Goal: Transaction & Acquisition: Purchase product/service

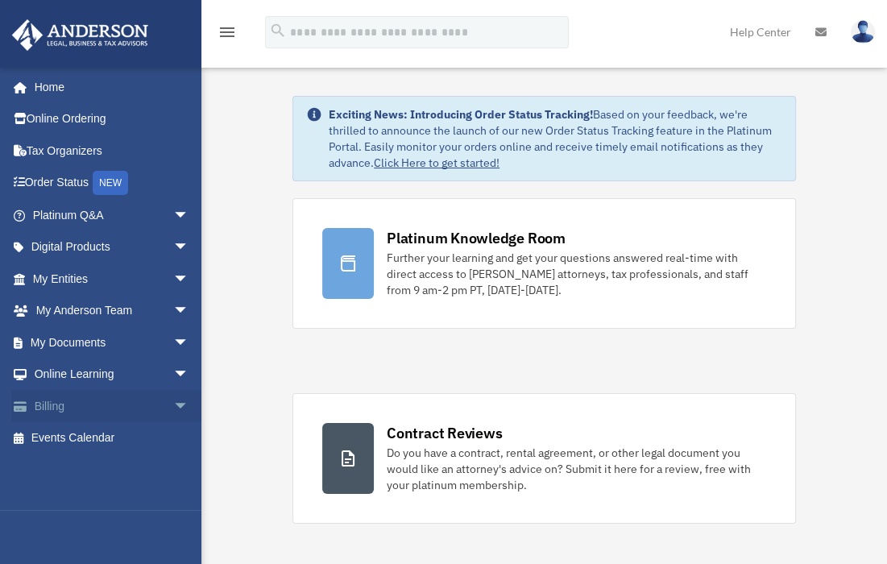
click at [173, 399] on span "arrow_drop_down" at bounding box center [189, 406] width 32 height 33
click at [104, 439] on link "$ Open Invoices" at bounding box center [118, 438] width 191 height 33
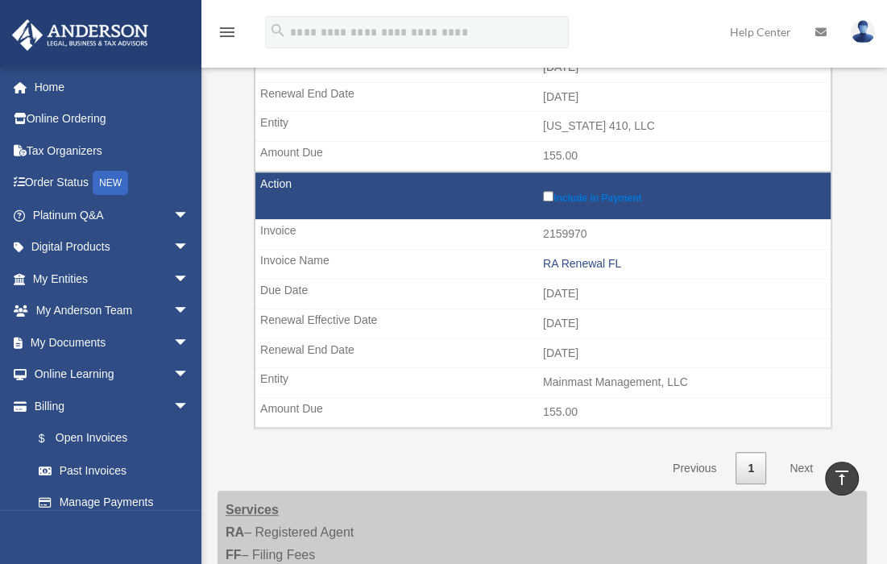
scroll to position [858, 0]
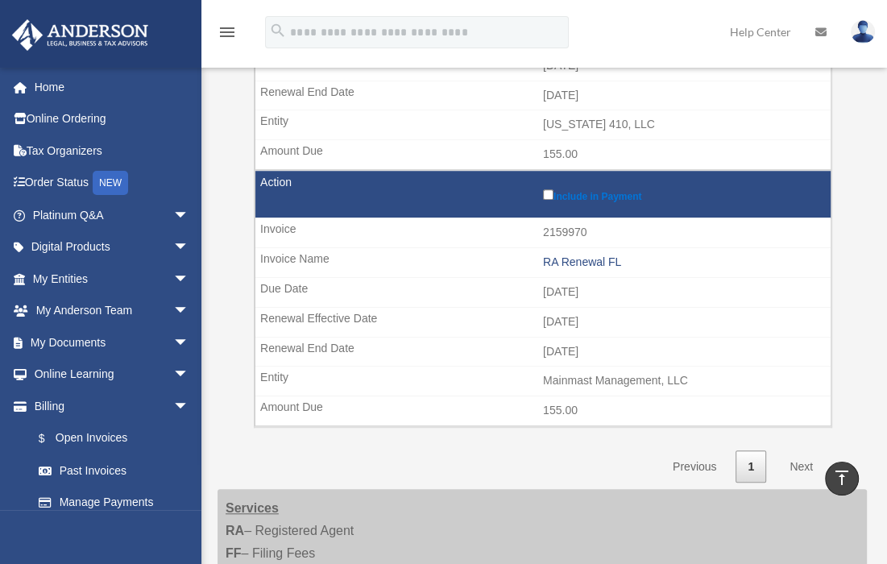
click at [796, 457] on link "Next" at bounding box center [801, 466] width 48 height 33
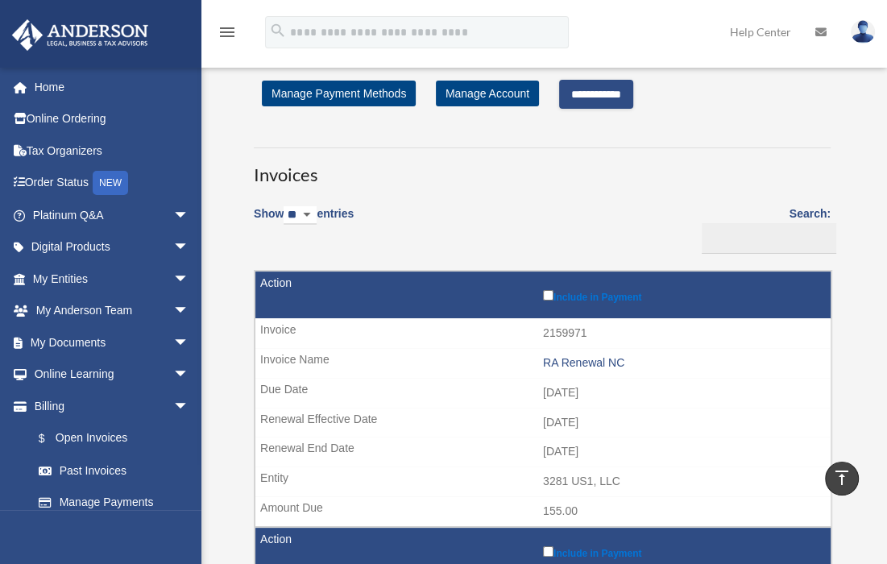
scroll to position [0, 0]
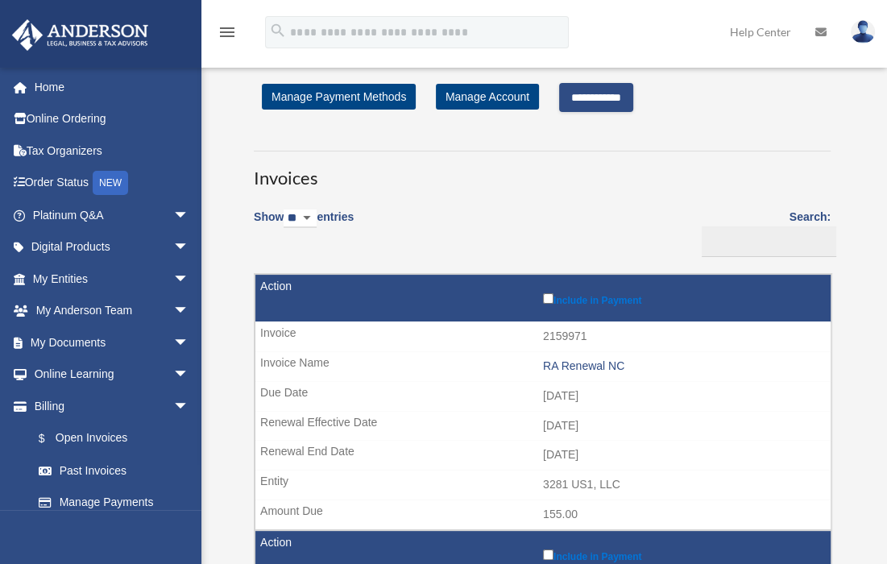
click at [598, 94] on input "**********" at bounding box center [596, 97] width 74 height 29
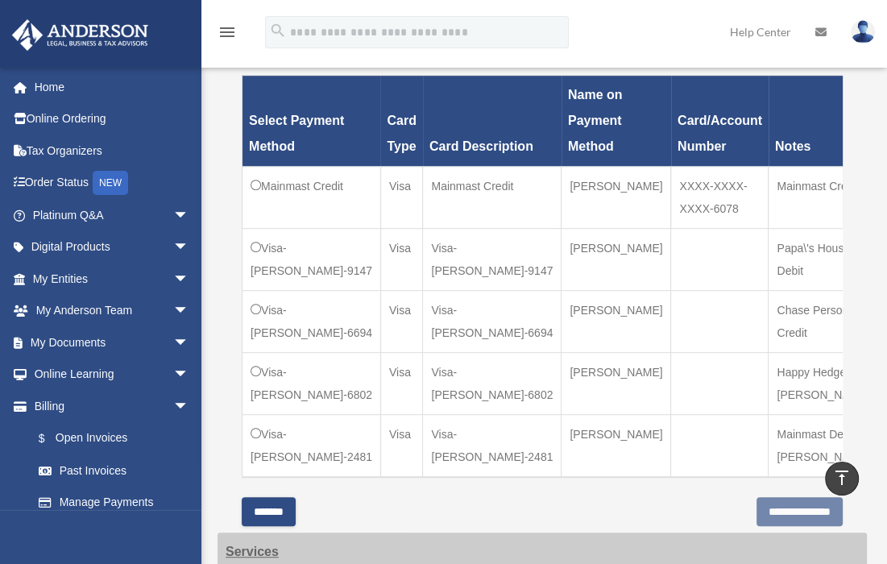
scroll to position [536, 0]
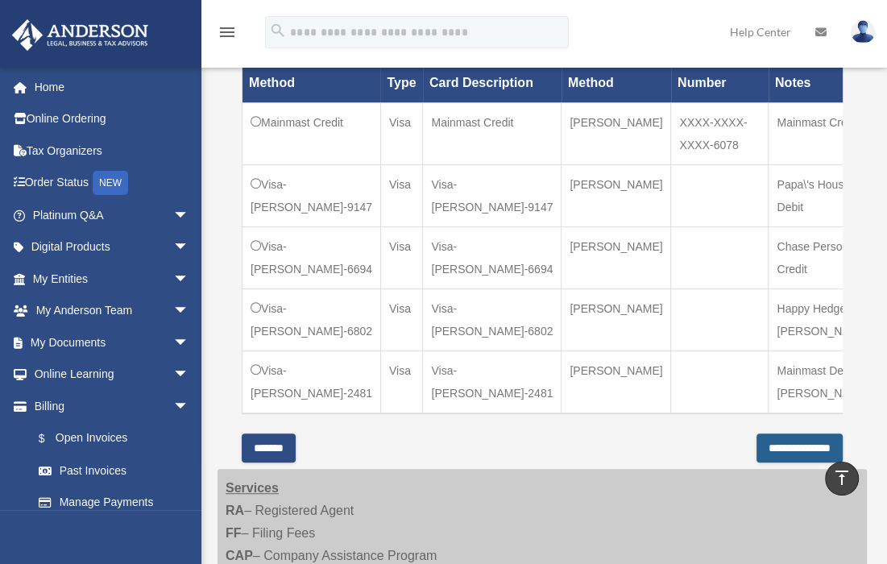
click at [763, 448] on input "**********" at bounding box center [799, 447] width 86 height 29
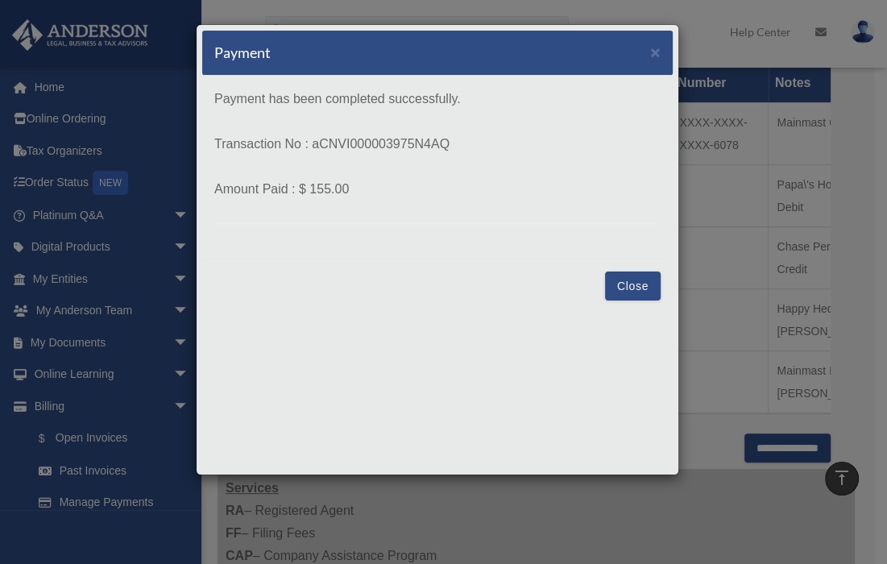
click at [626, 271] on button "Close" at bounding box center [633, 285] width 56 height 29
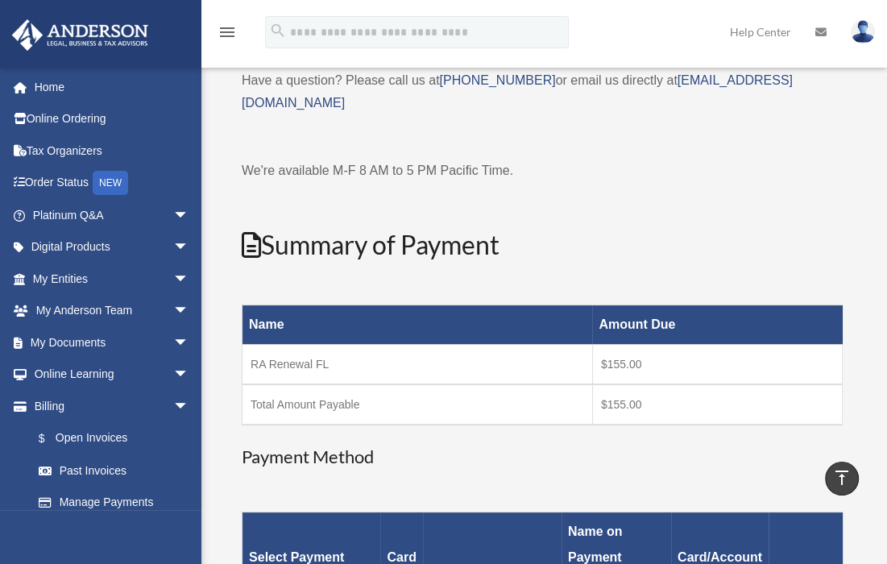
scroll to position [0, 0]
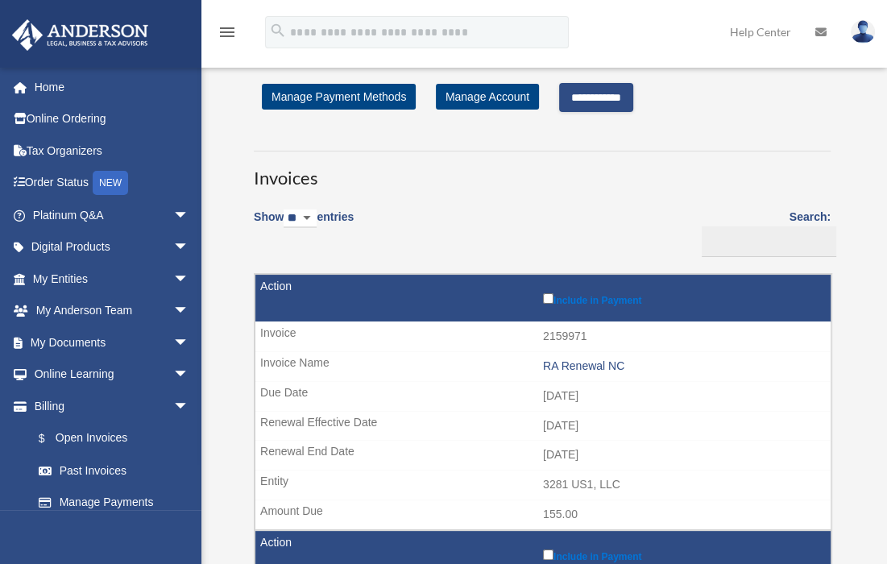
click at [610, 89] on input "**********" at bounding box center [596, 97] width 74 height 29
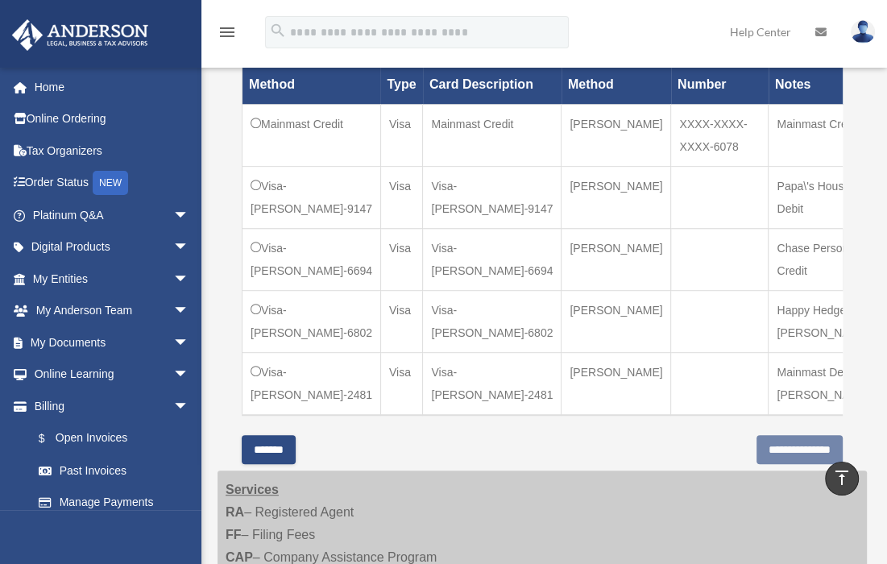
scroll to position [536, 0]
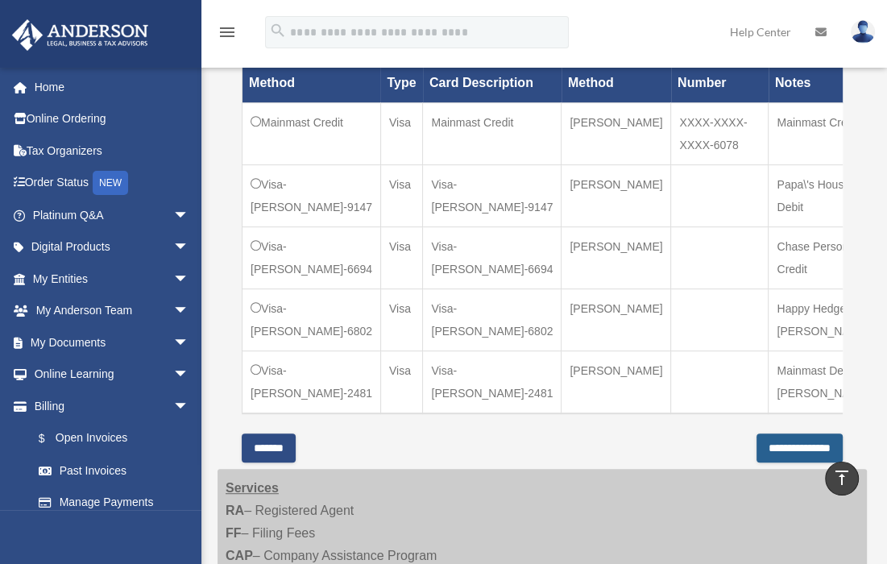
click at [764, 448] on input "**********" at bounding box center [799, 447] width 86 height 29
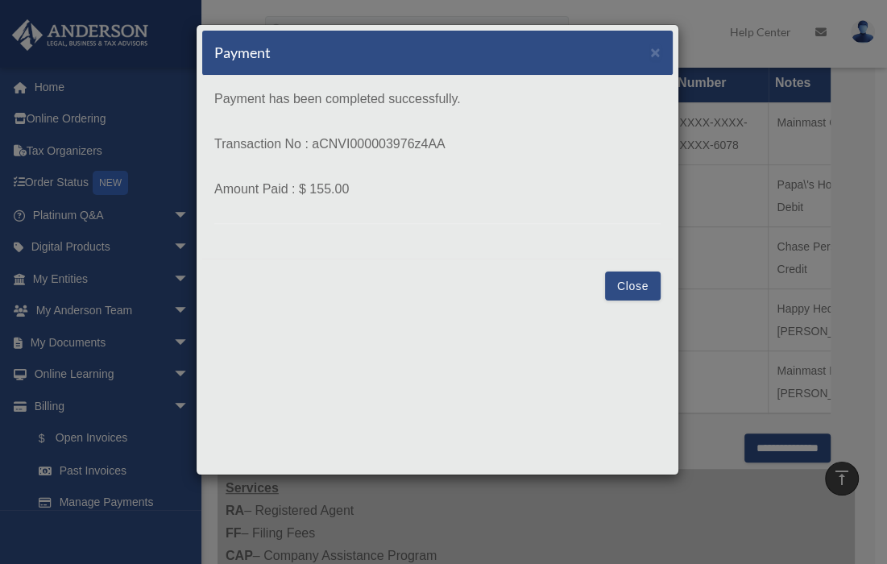
click at [618, 281] on button "Close" at bounding box center [633, 285] width 56 height 29
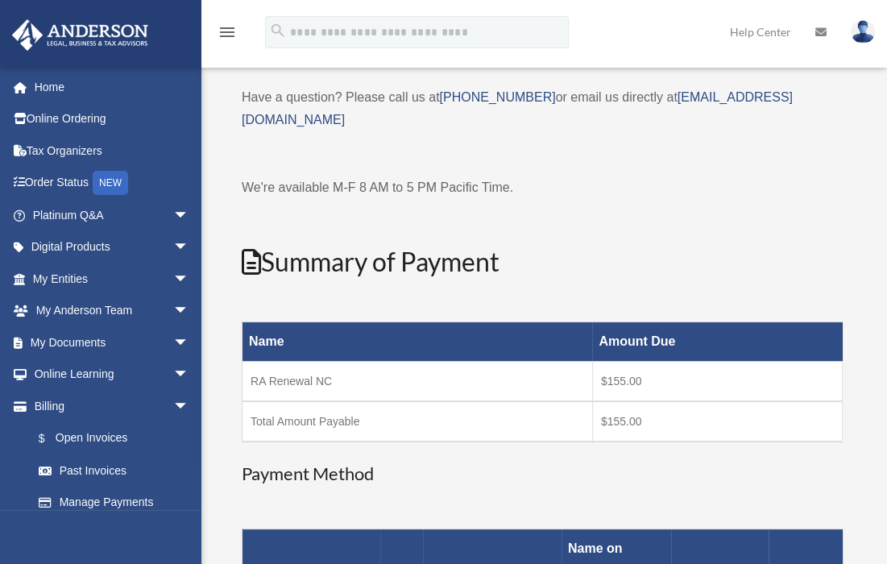
scroll to position [0, 0]
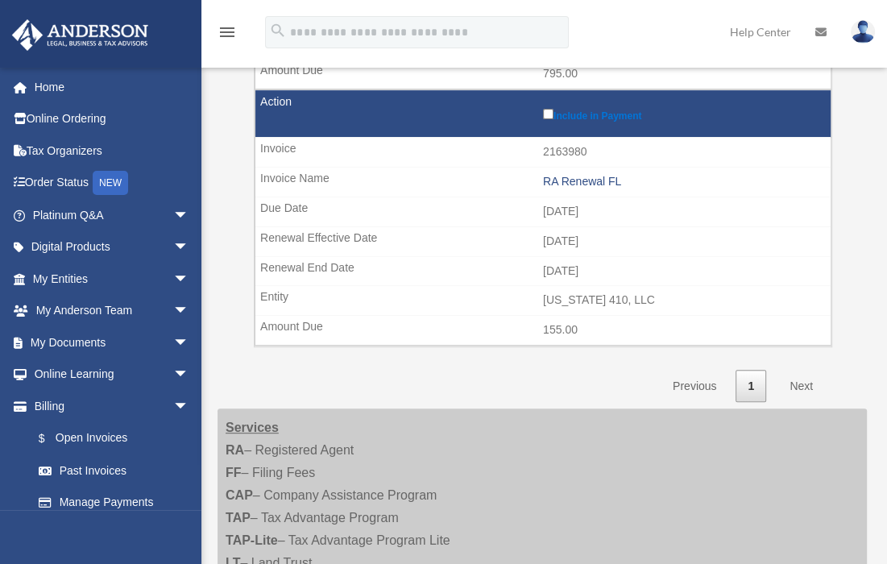
scroll to position [483, 0]
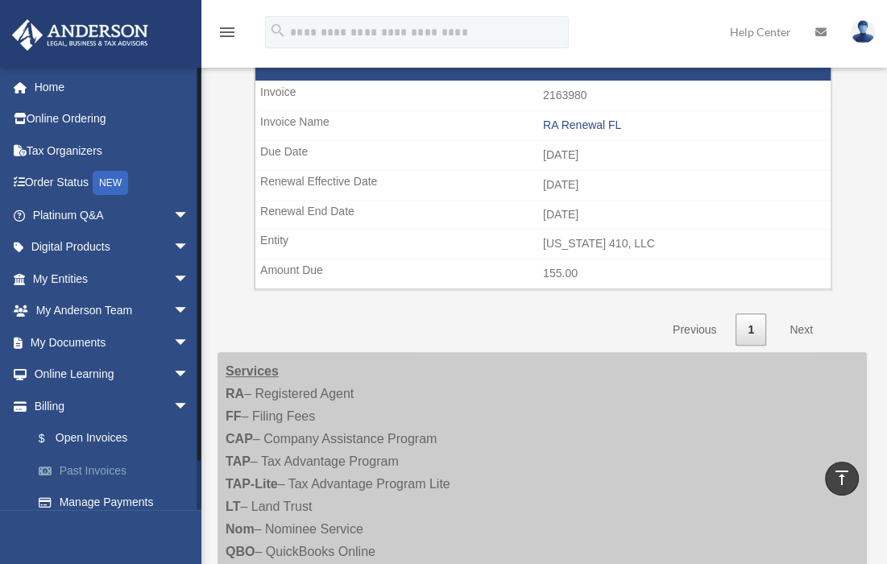
click at [95, 469] on link "Past Invoices" at bounding box center [118, 470] width 191 height 32
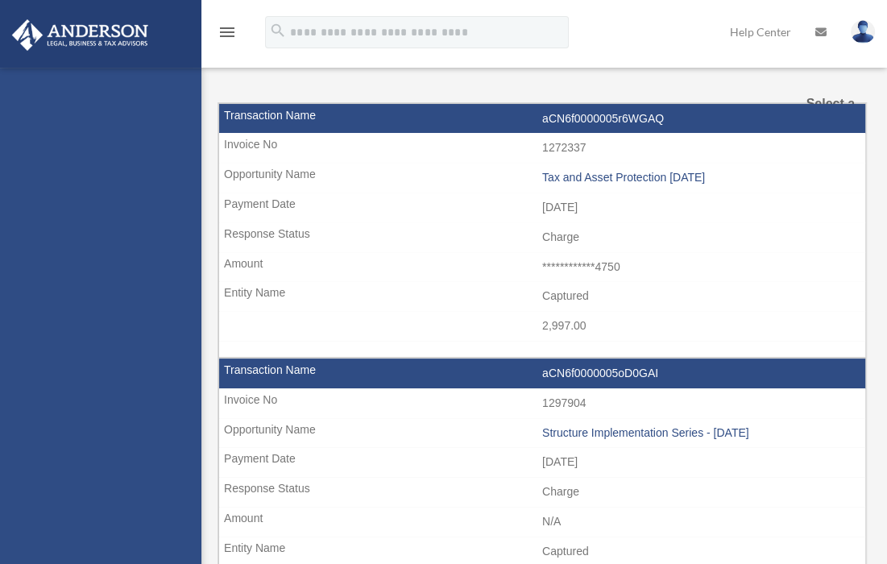
select select
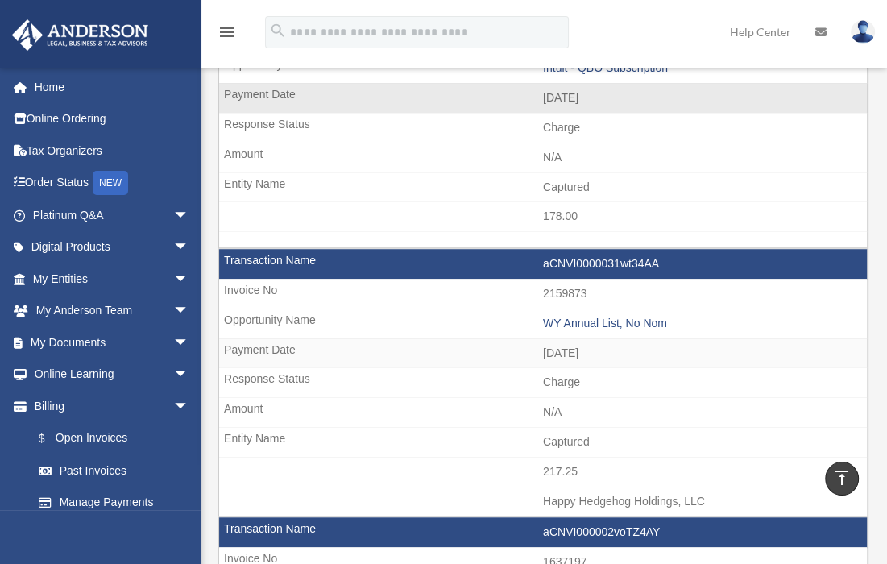
scroll to position [751, 0]
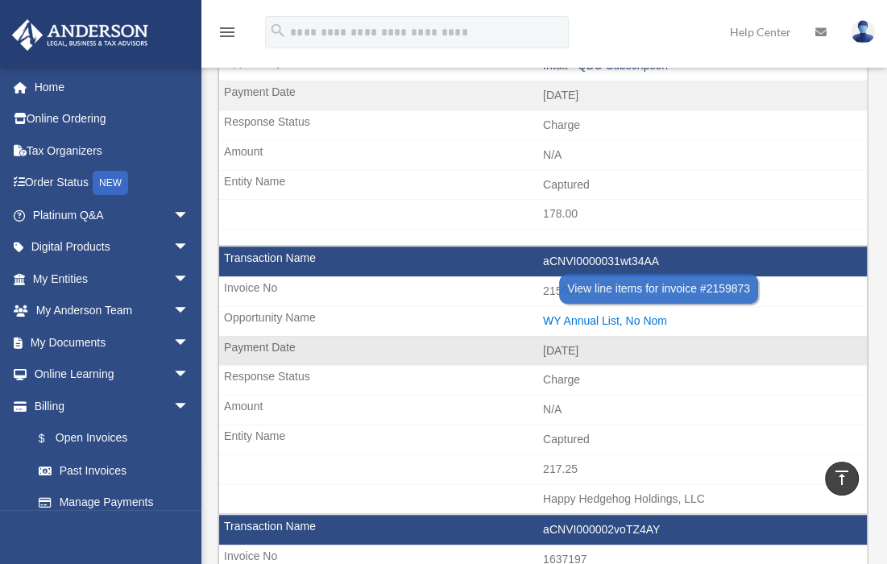
click at [570, 314] on div "WY Annual List, No Nom" at bounding box center [701, 321] width 316 height 14
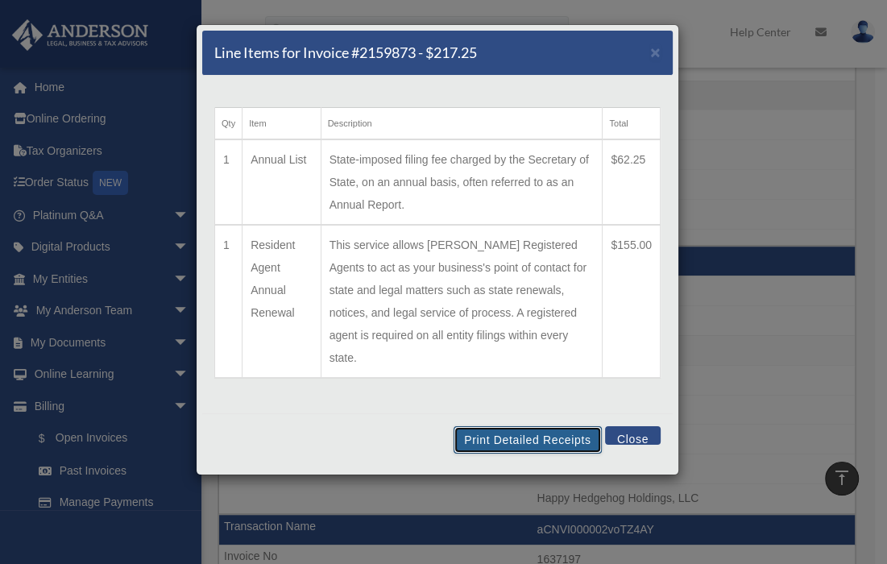
click at [545, 426] on button "Print Detailed Receipts" at bounding box center [526, 439] width 147 height 27
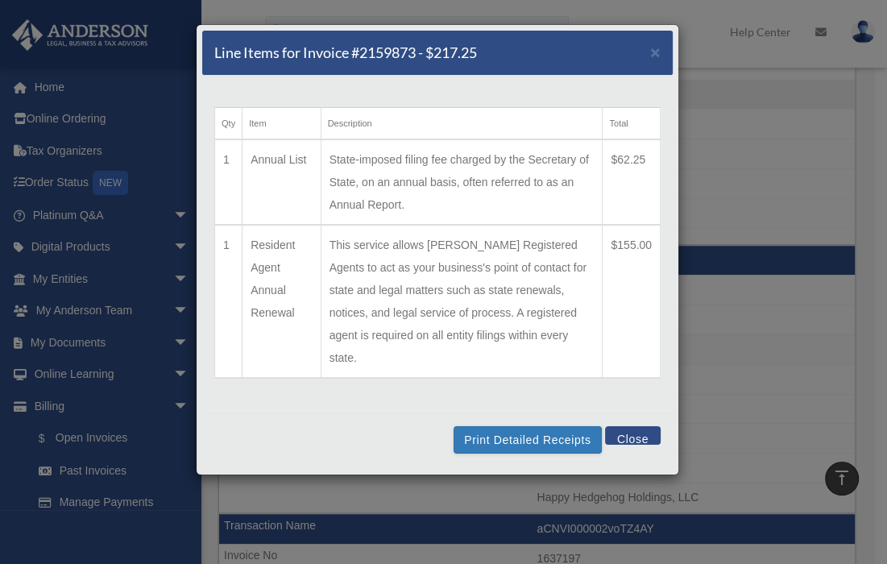
click at [413, 55] on h5 "Line Items for Invoice #2159873 - $217.25" at bounding box center [345, 53] width 263 height 20
drag, startPoint x: 416, startPoint y: 53, endPoint x: 361, endPoint y: 57, distance: 55.7
click at [361, 57] on h5 "Line Items for Invoice #2159873 - $217.25" at bounding box center [345, 53] width 263 height 20
copy h5 "2159873"
click at [586, 283] on td "This service allows Anderson Registered Agents to act as your business's point …" at bounding box center [462, 301] width 282 height 153
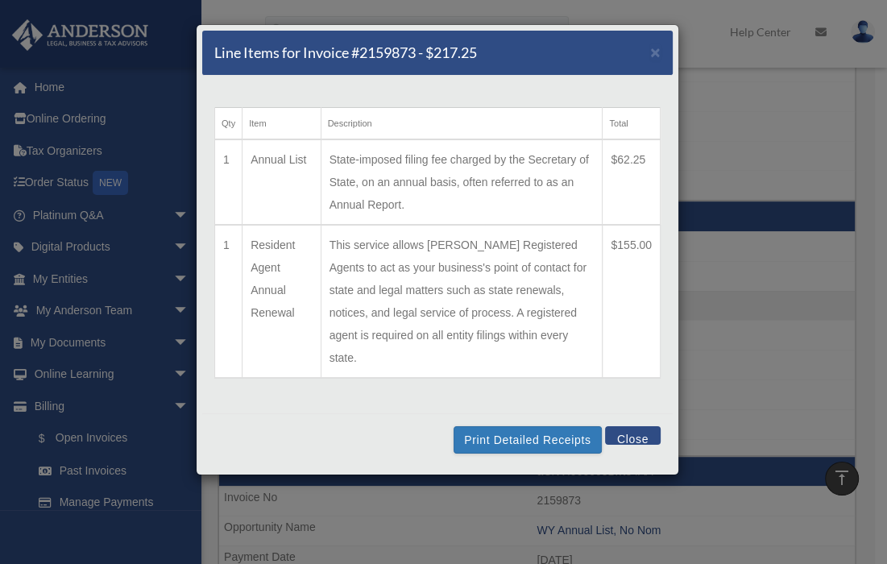
scroll to position [537, 0]
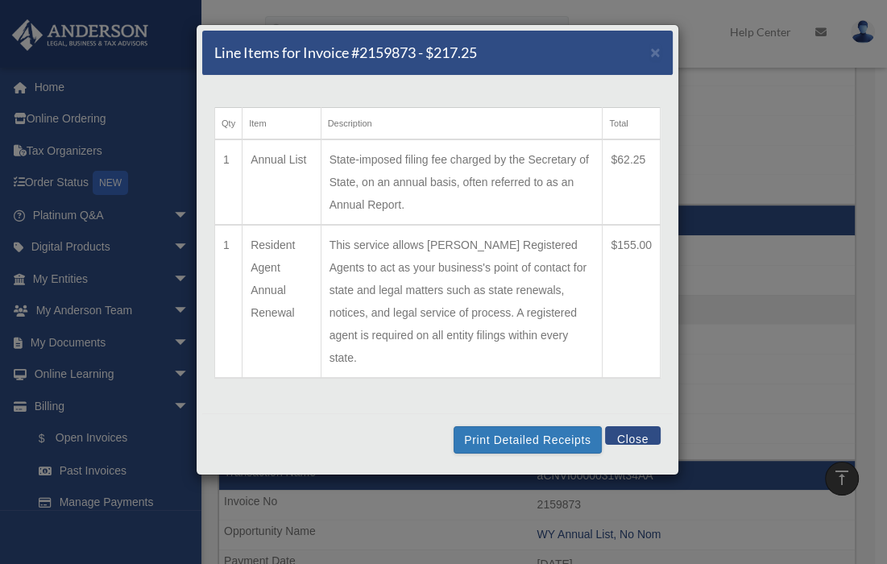
click at [638, 426] on button "Close" at bounding box center [633, 435] width 56 height 19
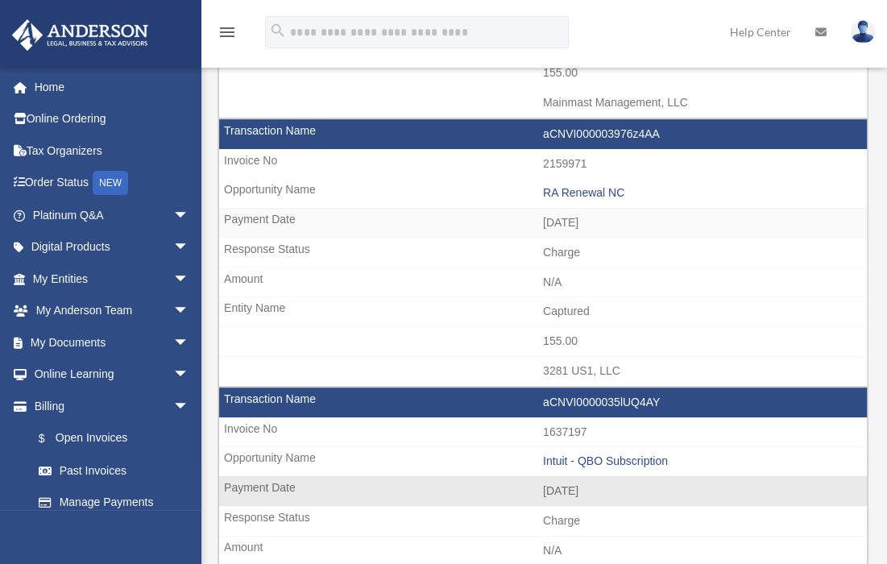
scroll to position [697, 0]
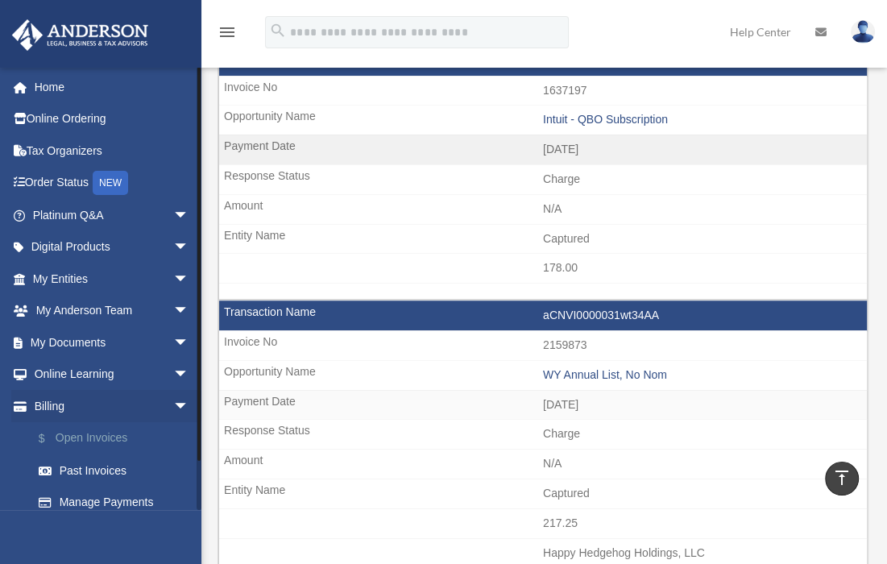
click at [87, 441] on link "$ Open Invoices" at bounding box center [118, 438] width 191 height 33
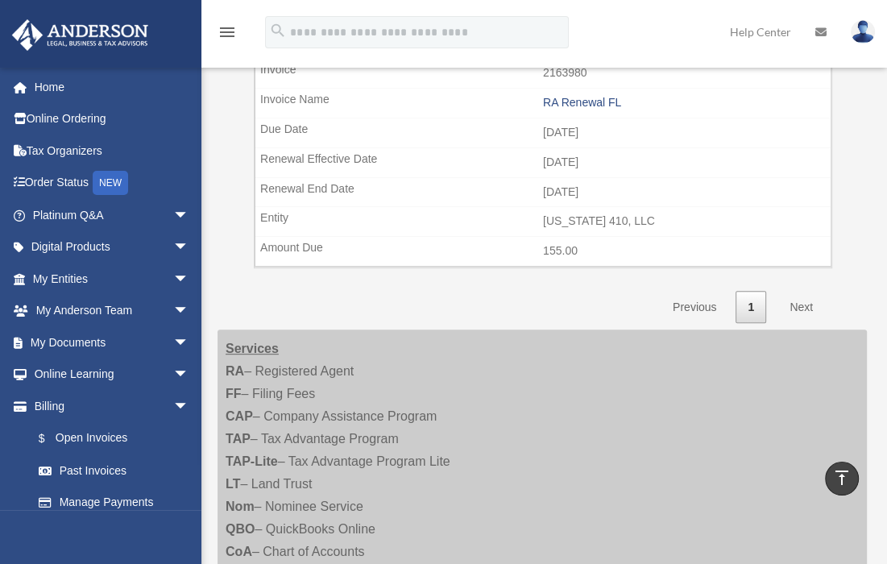
scroll to position [483, 0]
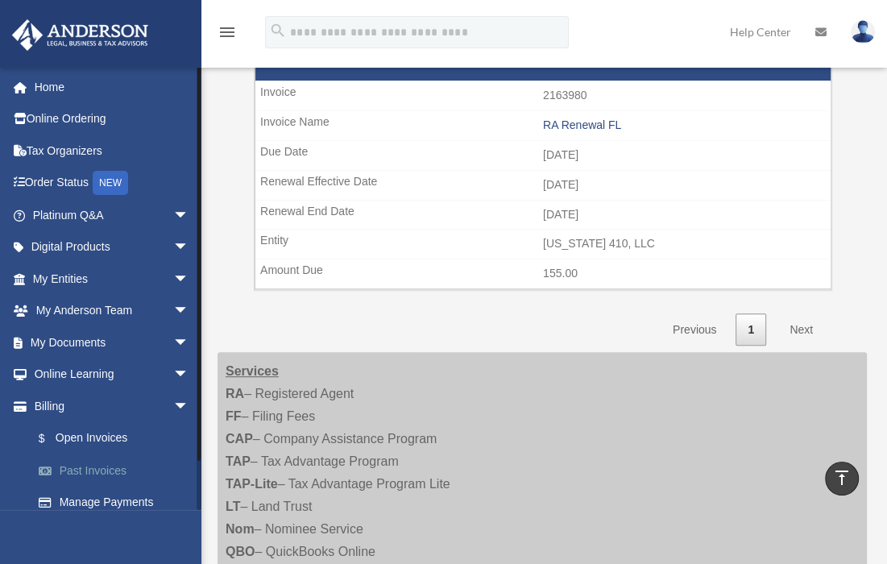
click at [77, 469] on link "Past Invoices" at bounding box center [118, 470] width 191 height 32
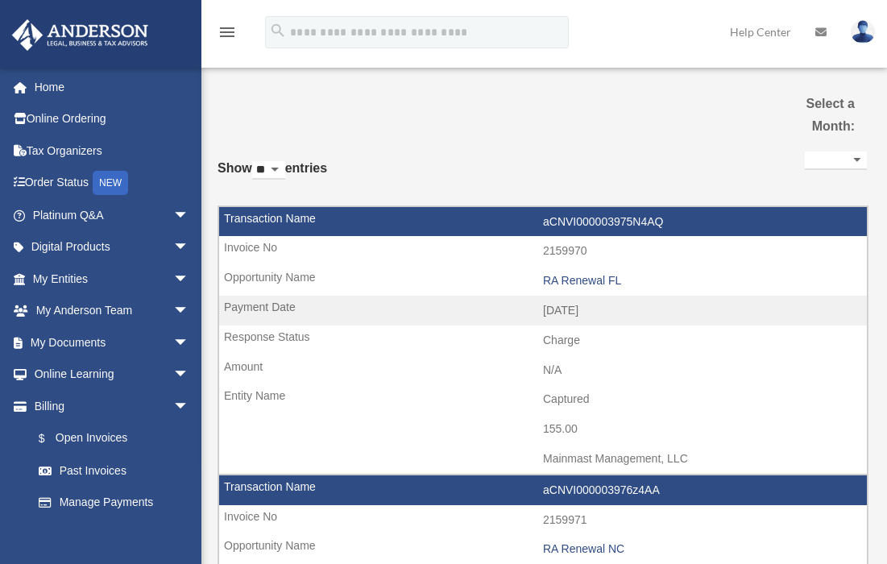
select select
click at [283, 164] on select "** ** ** ***" at bounding box center [268, 170] width 33 height 19
select select "**"
click at [255, 161] on select "** ** ** ***" at bounding box center [268, 170] width 33 height 19
drag, startPoint x: 623, startPoint y: 279, endPoint x: 540, endPoint y: 286, distance: 82.5
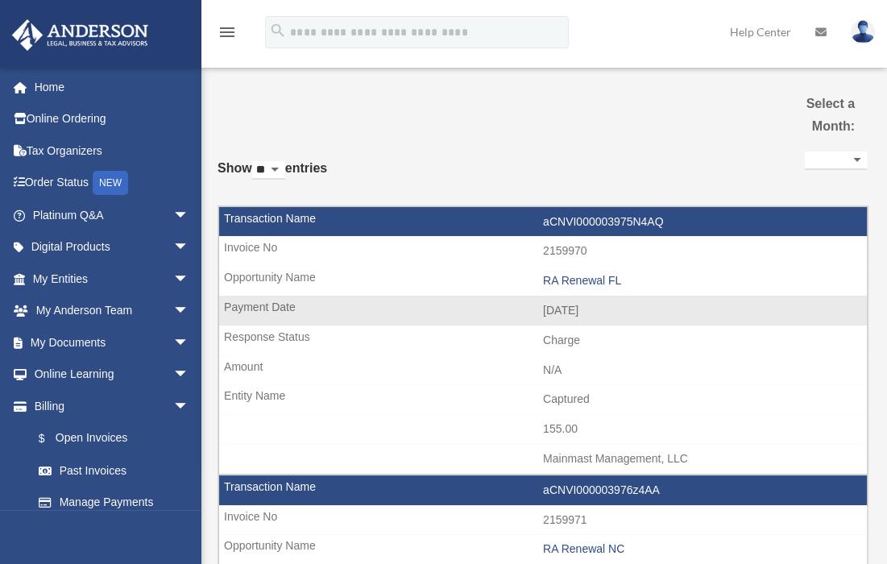
click at [540, 286] on td "RA Renewal FL" at bounding box center [542, 281] width 647 height 31
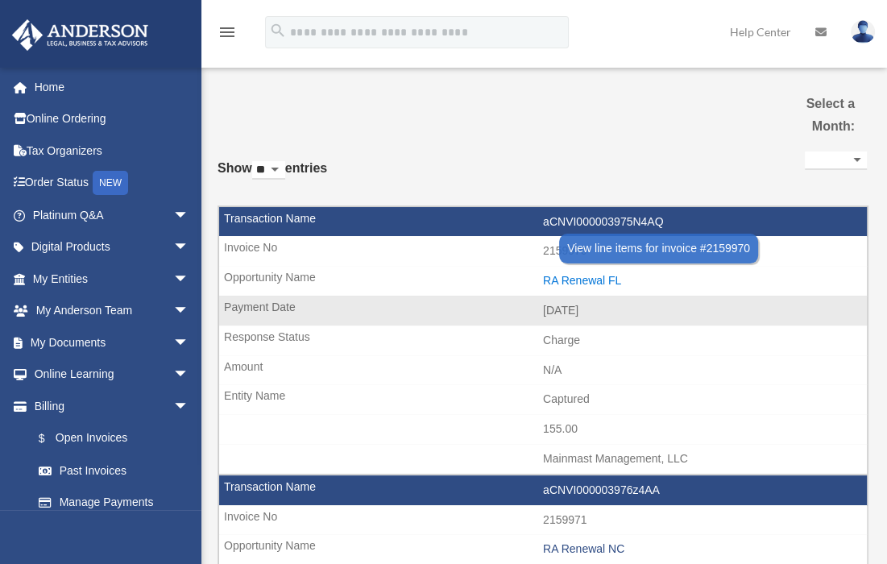
copy div "RA Renewal FL"
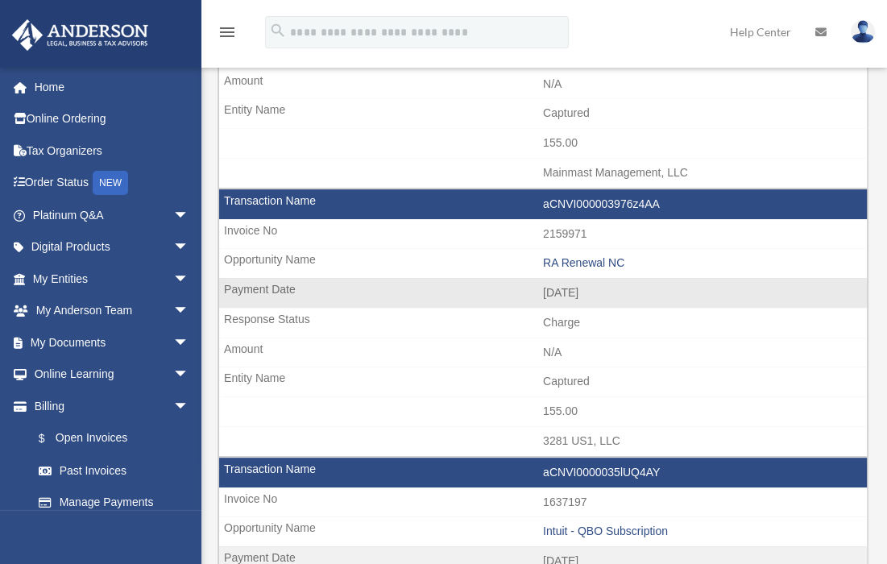
scroll to position [322, 0]
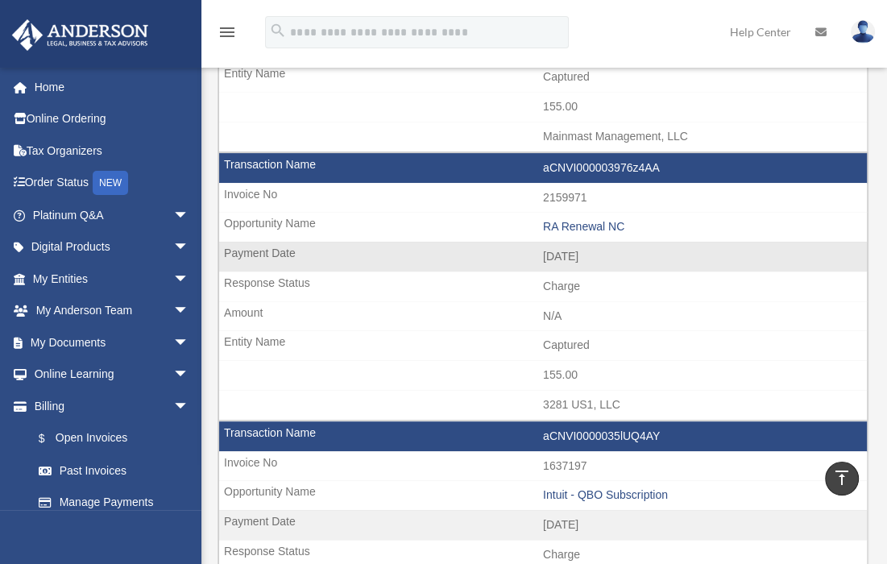
drag, startPoint x: 631, startPoint y: 223, endPoint x: 540, endPoint y: 228, distance: 91.9
click at [540, 228] on td "RA Renewal NC" at bounding box center [542, 227] width 647 height 31
copy div "RA Renewal NC"
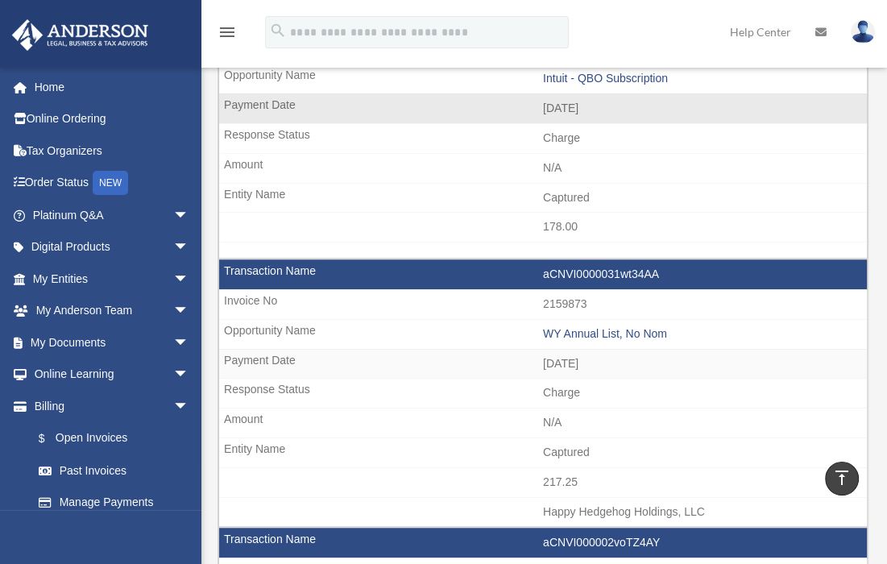
scroll to position [805, 0]
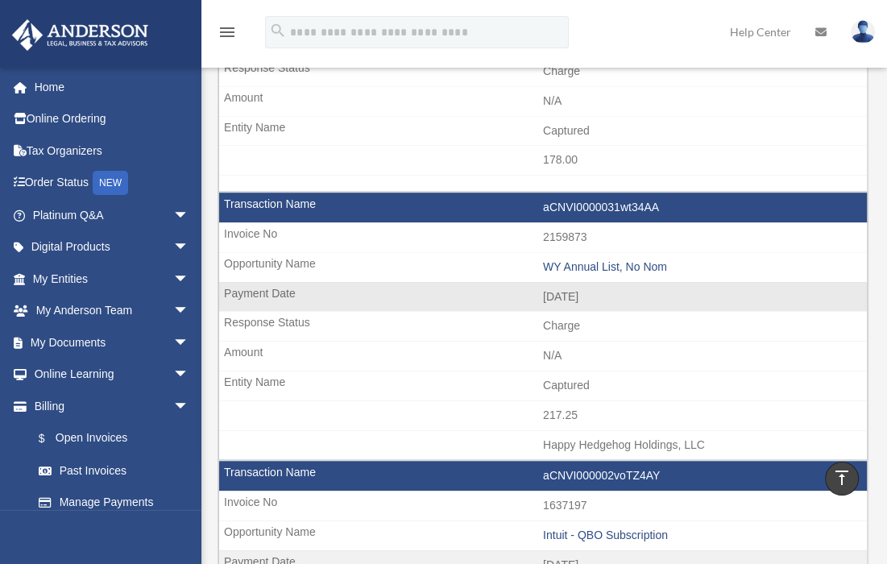
drag, startPoint x: 672, startPoint y: 260, endPoint x: 539, endPoint y: 260, distance: 132.9
click at [539, 260] on td "WY Annual List, No Nom" at bounding box center [542, 267] width 647 height 31
copy div "WY Annual List, No Nom"
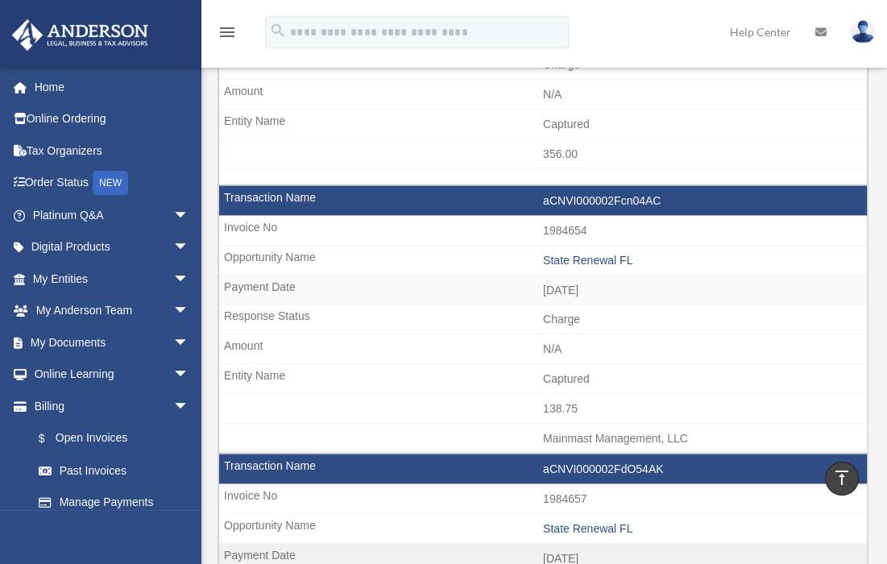
scroll to position [2416, 0]
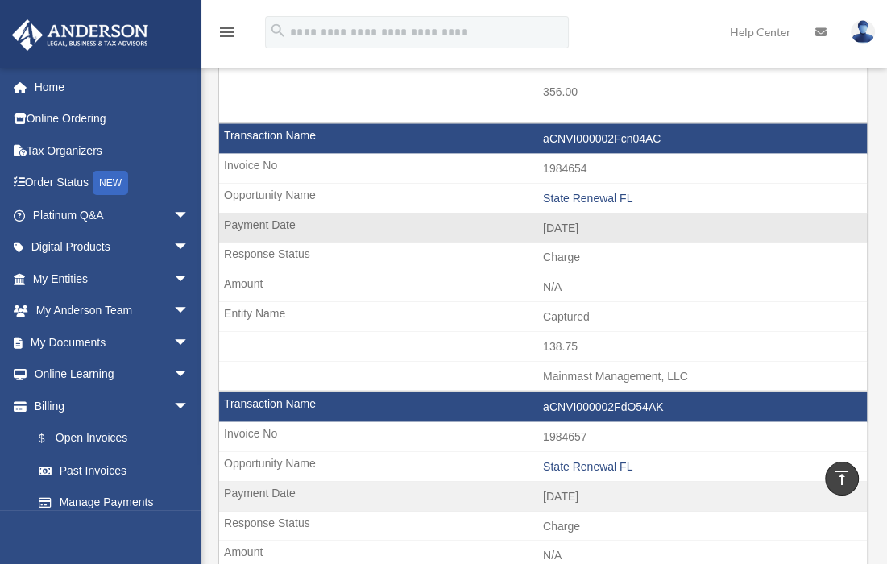
drag, startPoint x: 640, startPoint y: 184, endPoint x: 544, endPoint y: 193, distance: 96.3
click at [544, 193] on td "State Renewal FL" at bounding box center [542, 199] width 647 height 31
copy div "State Renewal FL"
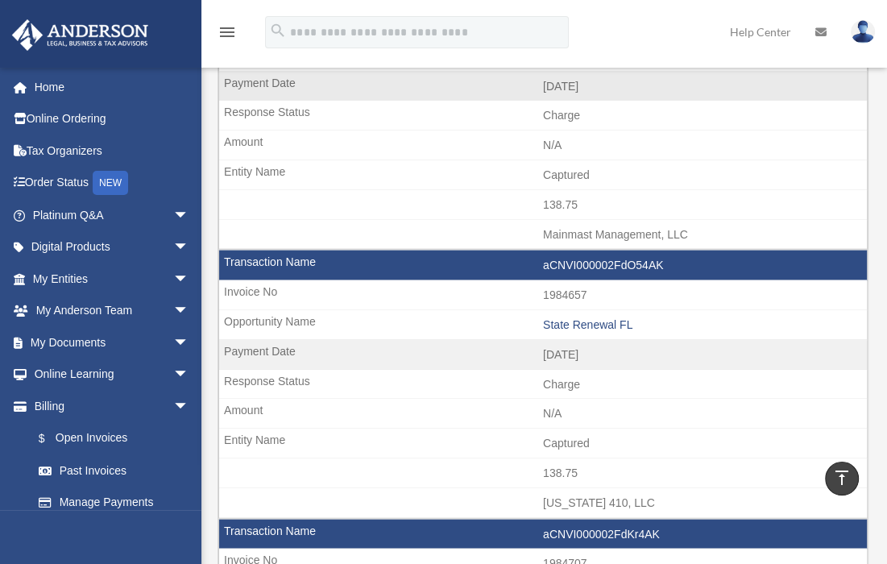
scroll to position [2577, 0]
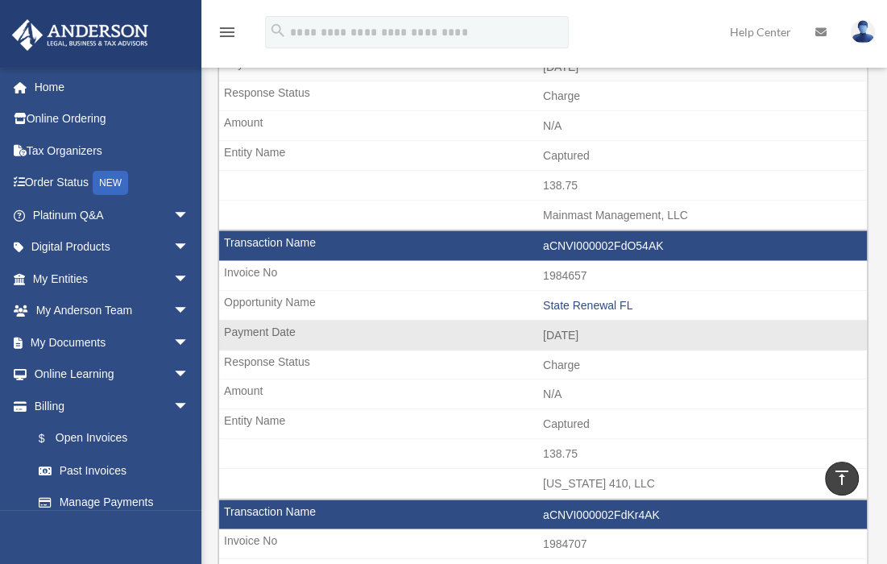
drag, startPoint x: 653, startPoint y: 284, endPoint x: 538, endPoint y: 295, distance: 115.6
click at [538, 295] on td "State Renewal FL" at bounding box center [542, 306] width 647 height 31
copy div "State Renewal FL"
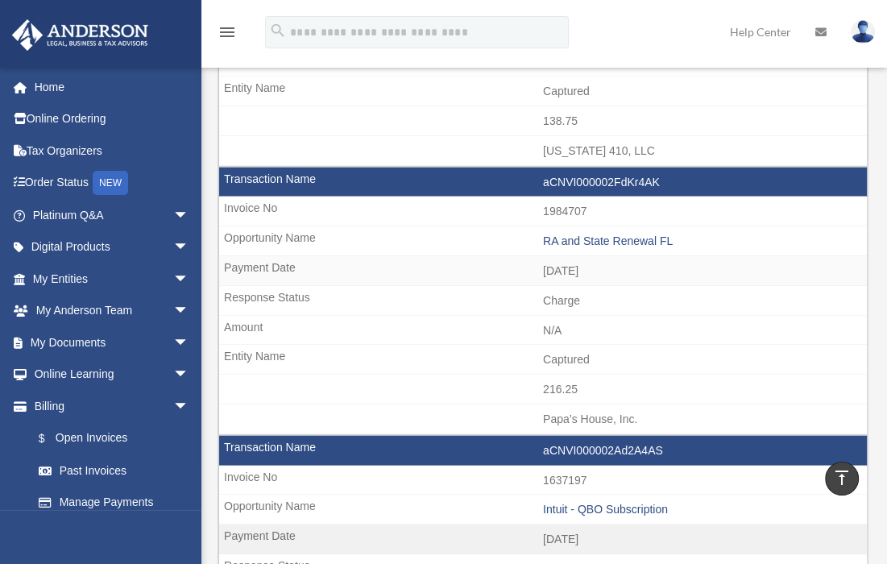
scroll to position [2952, 0]
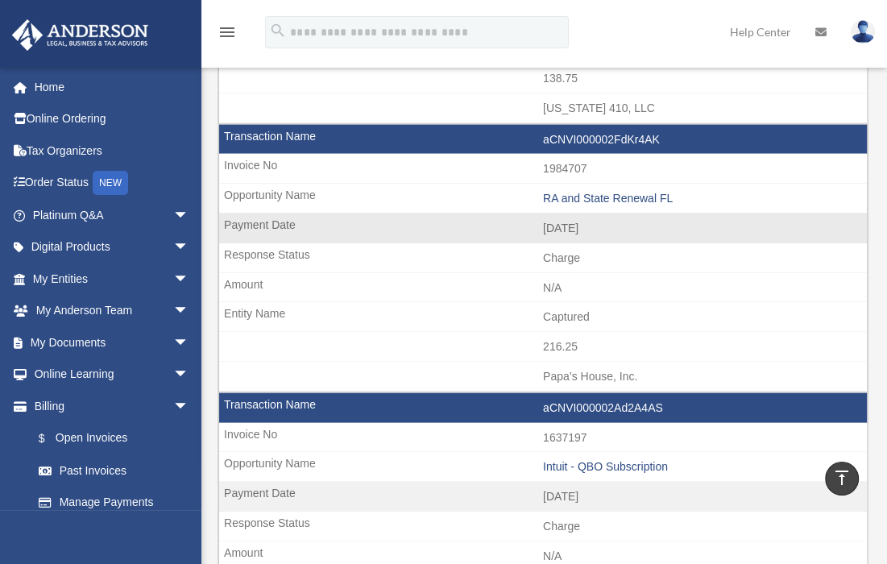
drag, startPoint x: 700, startPoint y: 176, endPoint x: 538, endPoint y: 183, distance: 162.0
click at [538, 184] on td "RA and State Renewal FL" at bounding box center [542, 199] width 647 height 31
copy div "RA and State Renewal FL"
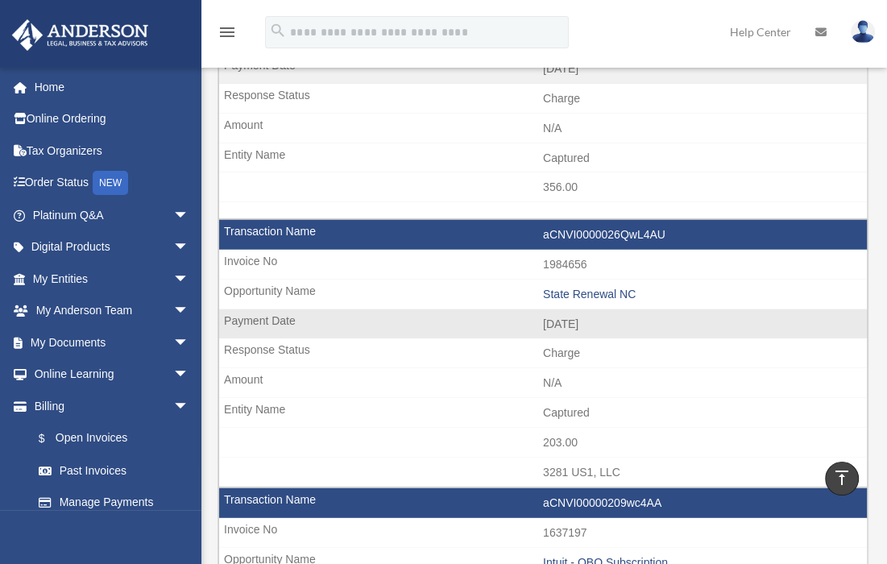
scroll to position [3382, 0]
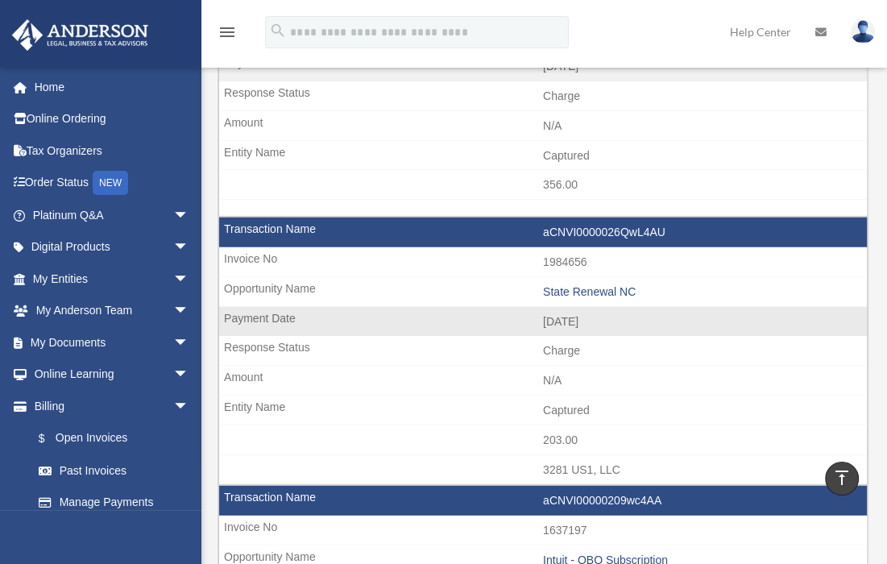
click at [682, 277] on td "State Renewal NC" at bounding box center [542, 292] width 647 height 31
drag, startPoint x: 667, startPoint y: 267, endPoint x: 520, endPoint y: 273, distance: 146.7
click at [520, 277] on td "State Renewal NC" at bounding box center [542, 292] width 647 height 31
copy div "State Renewal NC"
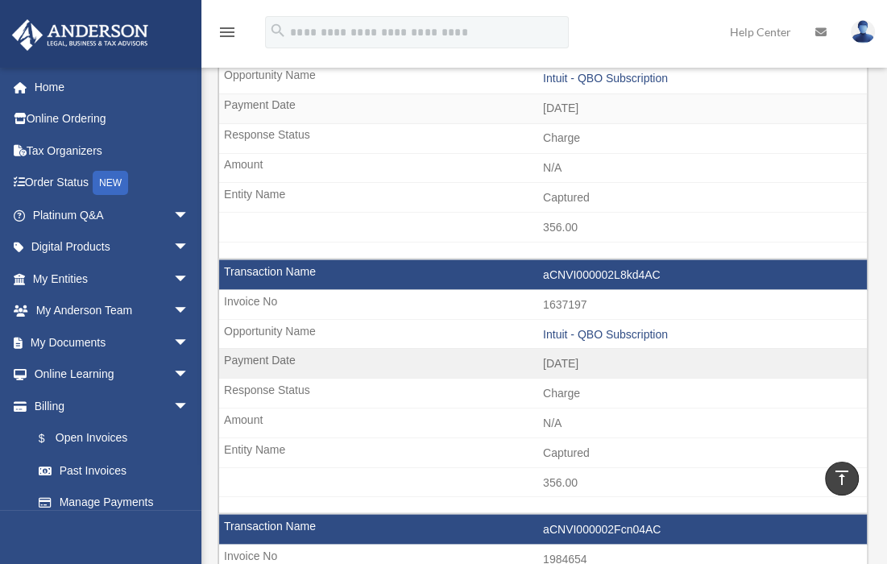
scroll to position [1611, 0]
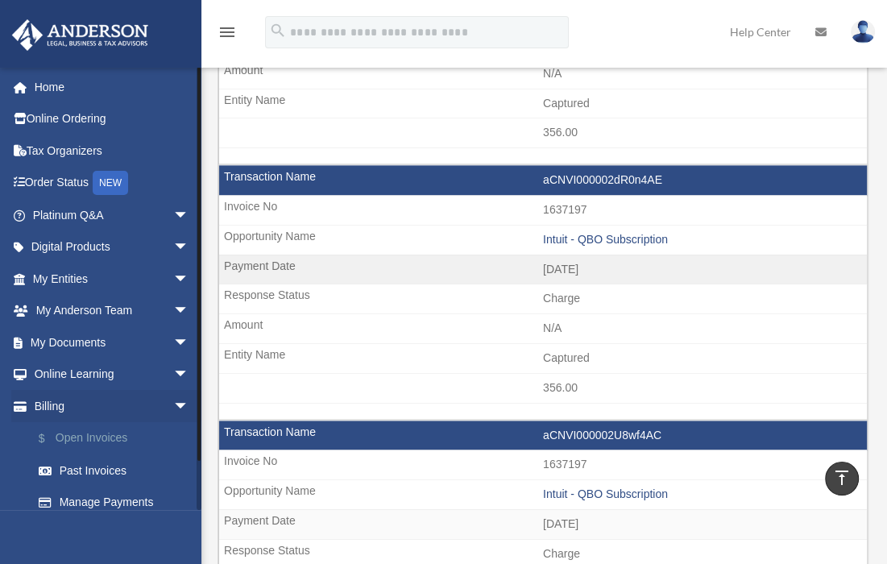
click at [72, 441] on link "$ Open Invoices" at bounding box center [118, 438] width 191 height 33
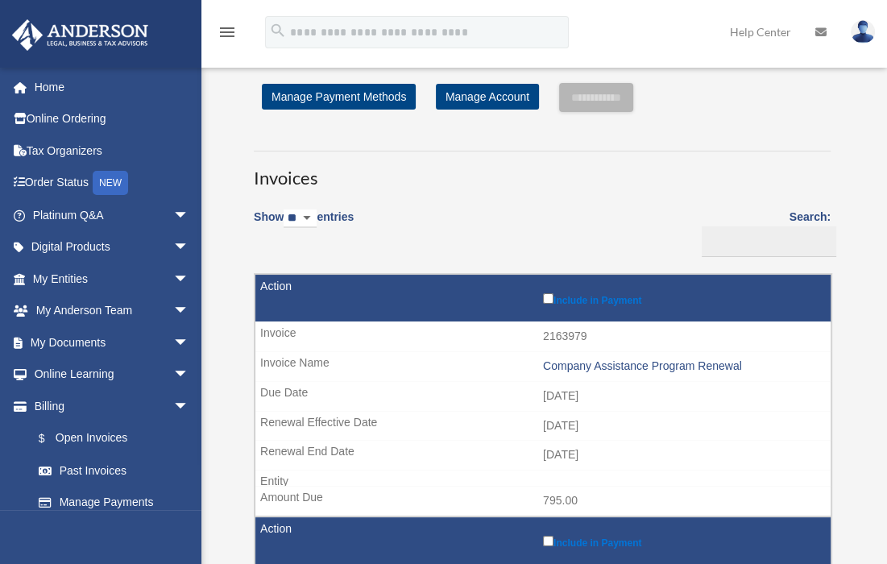
drag, startPoint x: 767, startPoint y: 358, endPoint x: 541, endPoint y: 375, distance: 227.0
click at [541, 375] on td "Company Assistance Program Renewal" at bounding box center [542, 366] width 575 height 31
copy div "Company Assistance Program Renewal"
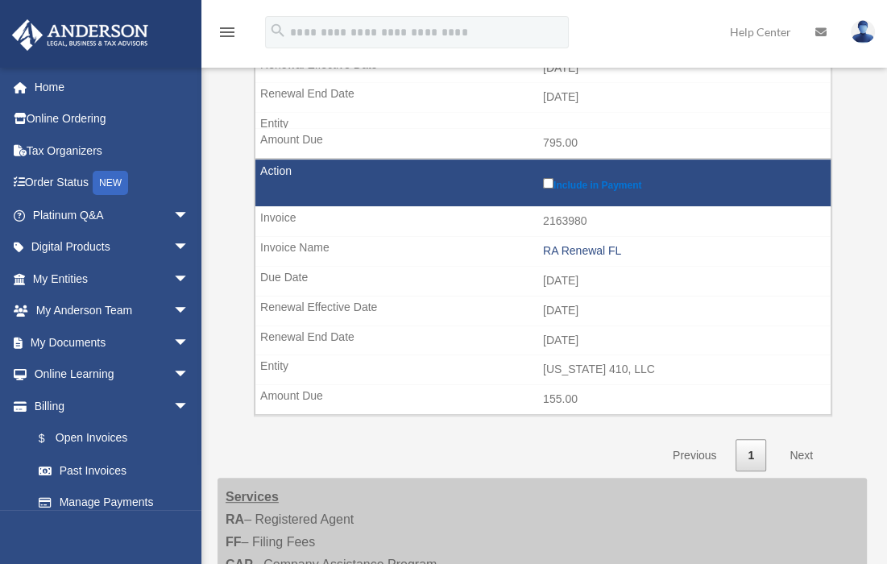
scroll to position [375, 0]
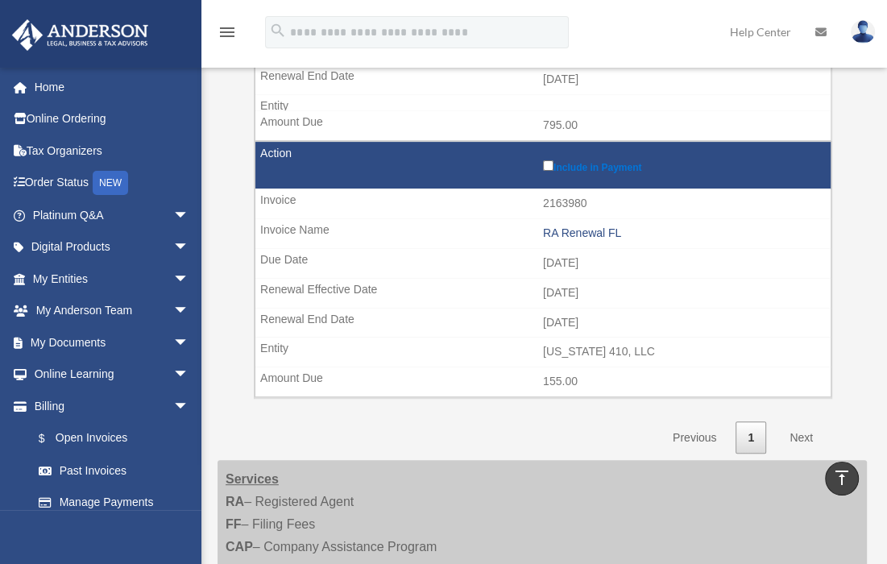
drag, startPoint x: 629, startPoint y: 227, endPoint x: 573, endPoint y: 189, distance: 67.2
click at [573, 189] on tr "Include in Payment 2163980 RA Renewal FL [DATE] [DATE] [DATE] [US_STATE] 410, L…" at bounding box center [542, 269] width 577 height 256
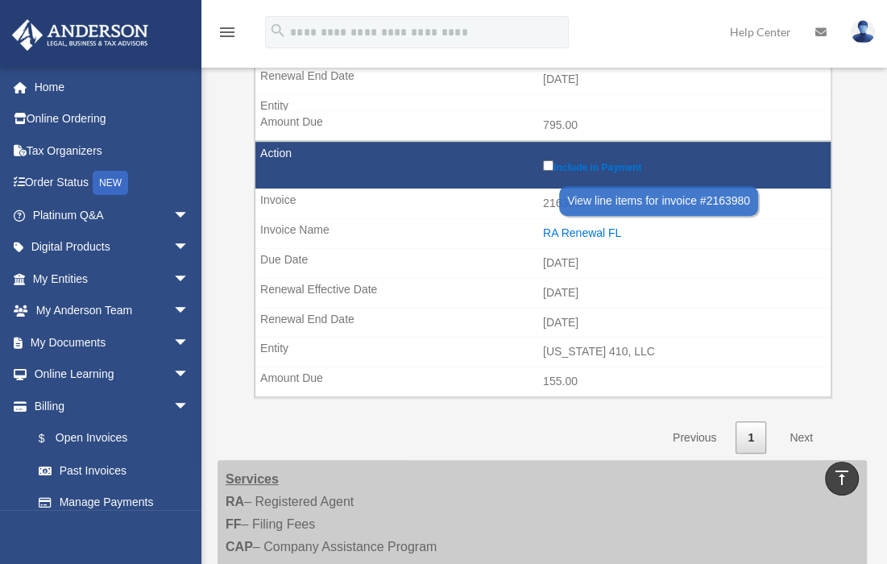
click at [714, 237] on div "RA Renewal FL" at bounding box center [682, 233] width 279 height 14
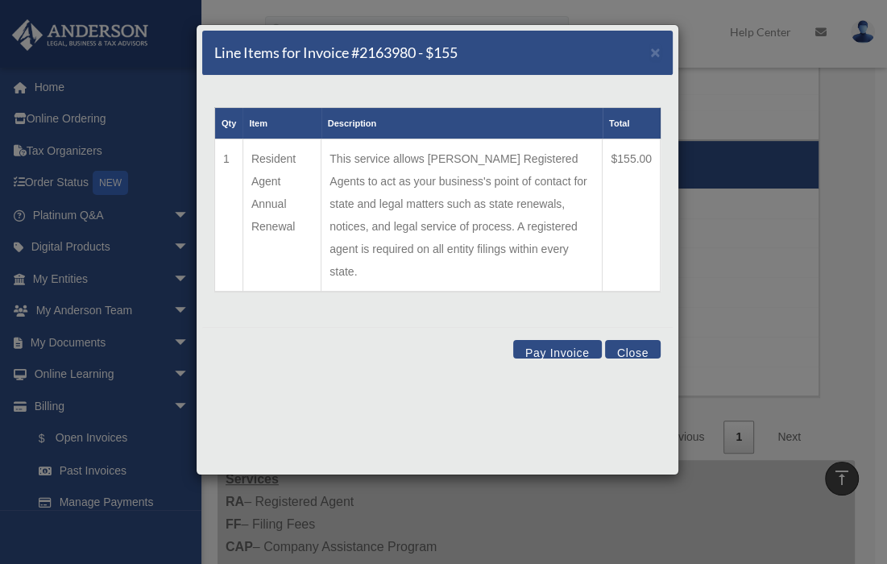
click at [643, 163] on td "$155.00" at bounding box center [631, 215] width 58 height 153
click at [635, 340] on button "Close" at bounding box center [633, 349] width 56 height 19
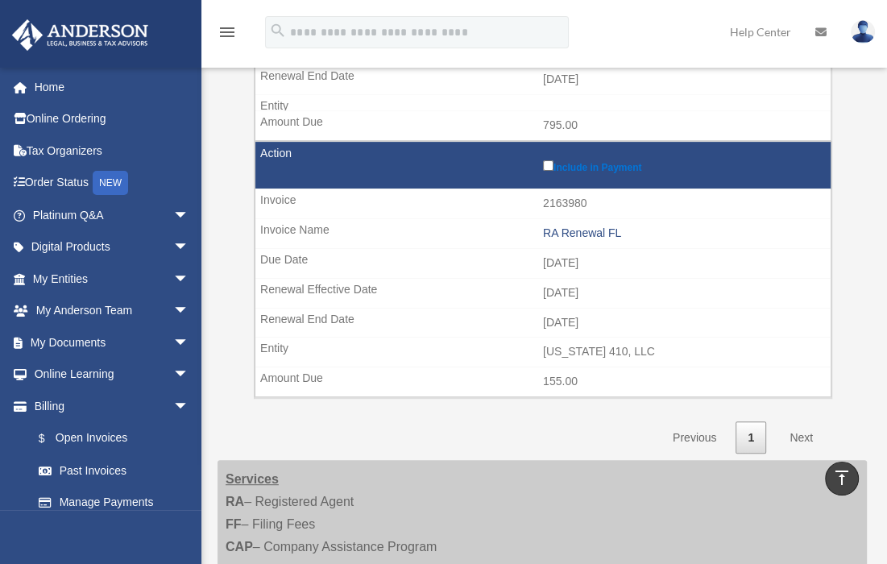
drag, startPoint x: 628, startPoint y: 226, endPoint x: 539, endPoint y: 237, distance: 90.0
click at [539, 237] on td "RA Renewal FL" at bounding box center [542, 233] width 575 height 31
copy div "RA Renewal FL"
